Goal: Information Seeking & Learning: Learn about a topic

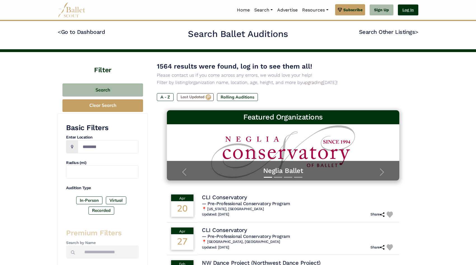
click at [408, 10] on link "Log In" at bounding box center [408, 9] width 20 height 11
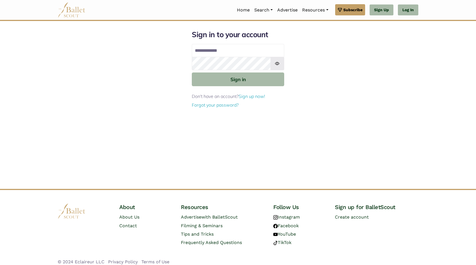
type input "**********"
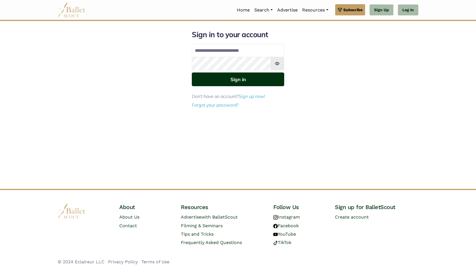
click at [241, 77] on button "Sign in" at bounding box center [238, 80] width 92 height 14
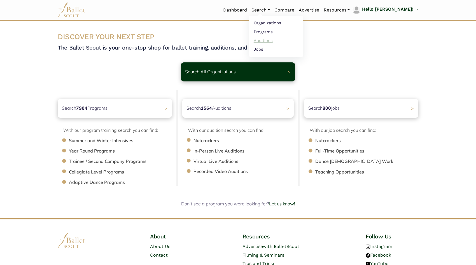
click at [281, 38] on link "Auditions" at bounding box center [276, 40] width 54 height 9
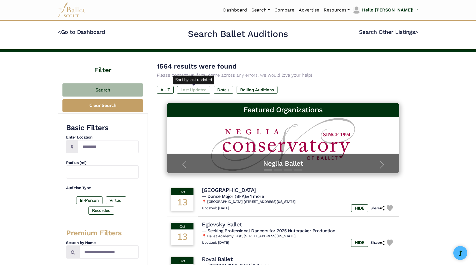
click at [198, 90] on label "Last Updated" at bounding box center [193, 90] width 33 height 8
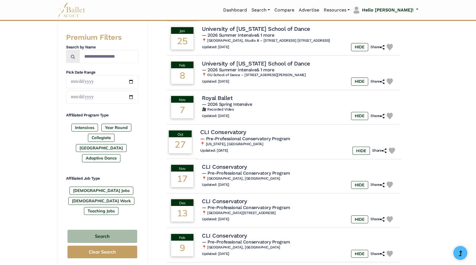
scroll to position [201, 0]
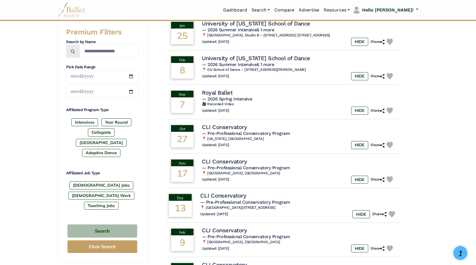
click at [240, 205] on span "— Pre-Professional Conservatory Program" at bounding box center [245, 202] width 90 height 5
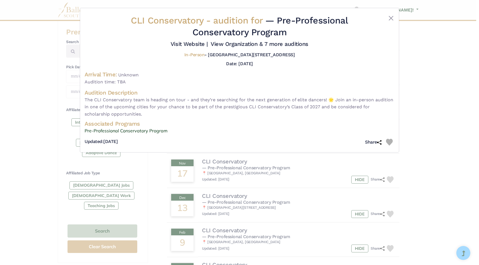
click at [32, 46] on div "CLI Conservatory - audition for — Pre-Professional Conservatory Program Visit W…" at bounding box center [239, 132] width 479 height 265
